Goal: Navigation & Orientation: Find specific page/section

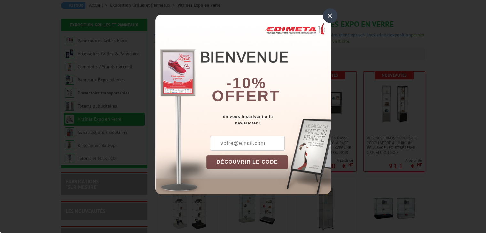
scroll to position [64, 0]
click at [331, 14] on div "×" at bounding box center [329, 15] width 15 height 15
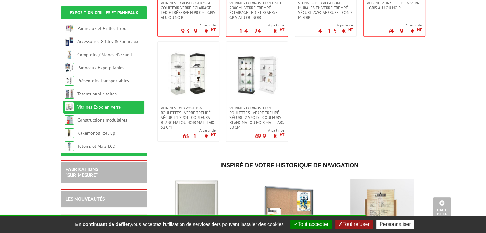
scroll to position [415, 0]
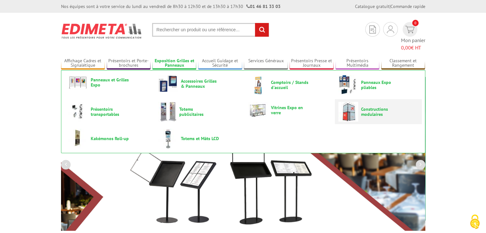
click at [354, 102] on img at bounding box center [348, 112] width 20 height 20
